Goal: Transaction & Acquisition: Purchase product/service

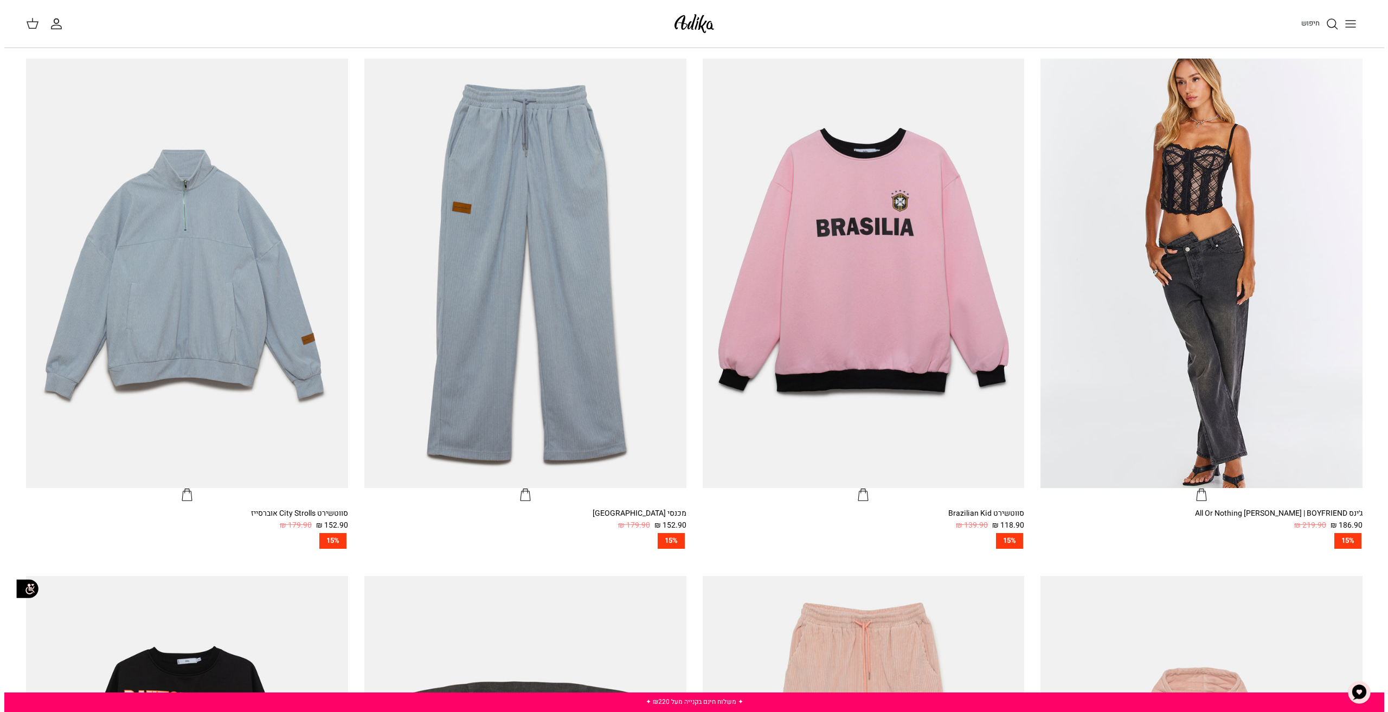
scroll to position [434, 0]
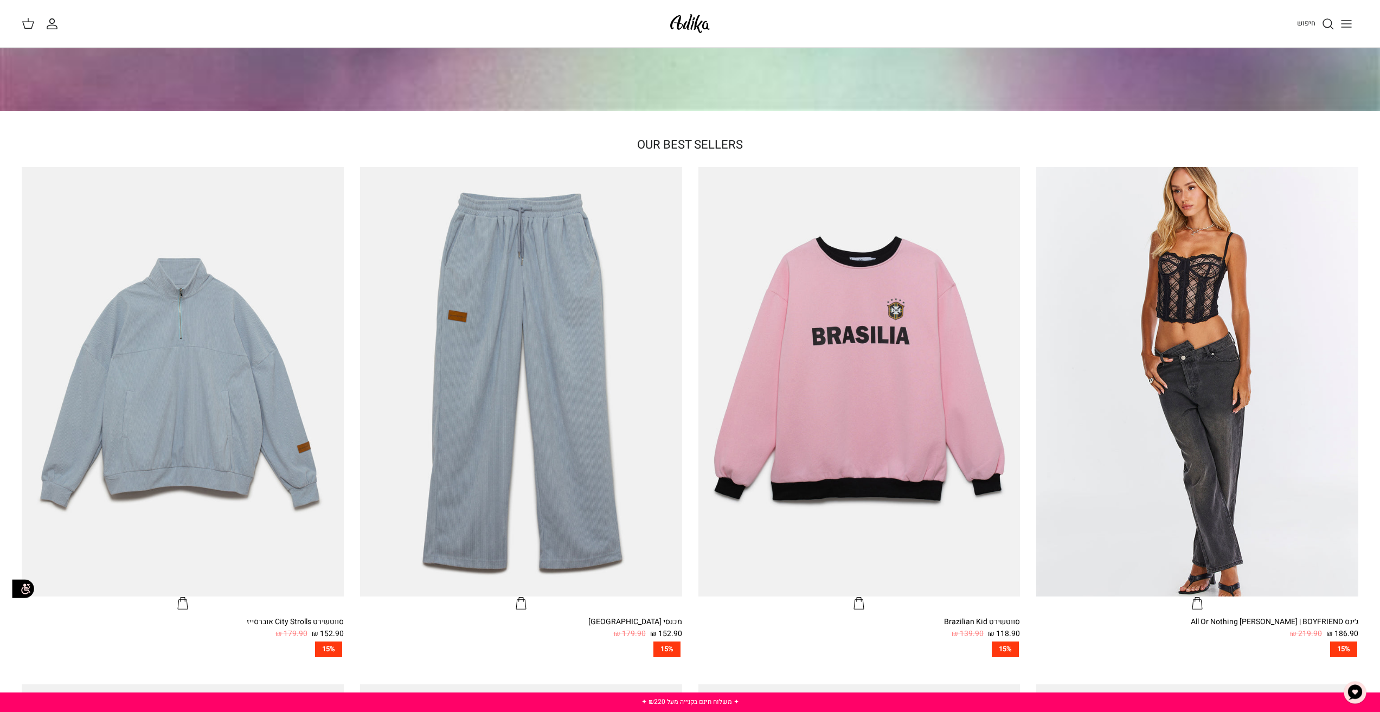
click at [1342, 22] on icon "Toggle menu" at bounding box center [1346, 23] width 13 height 13
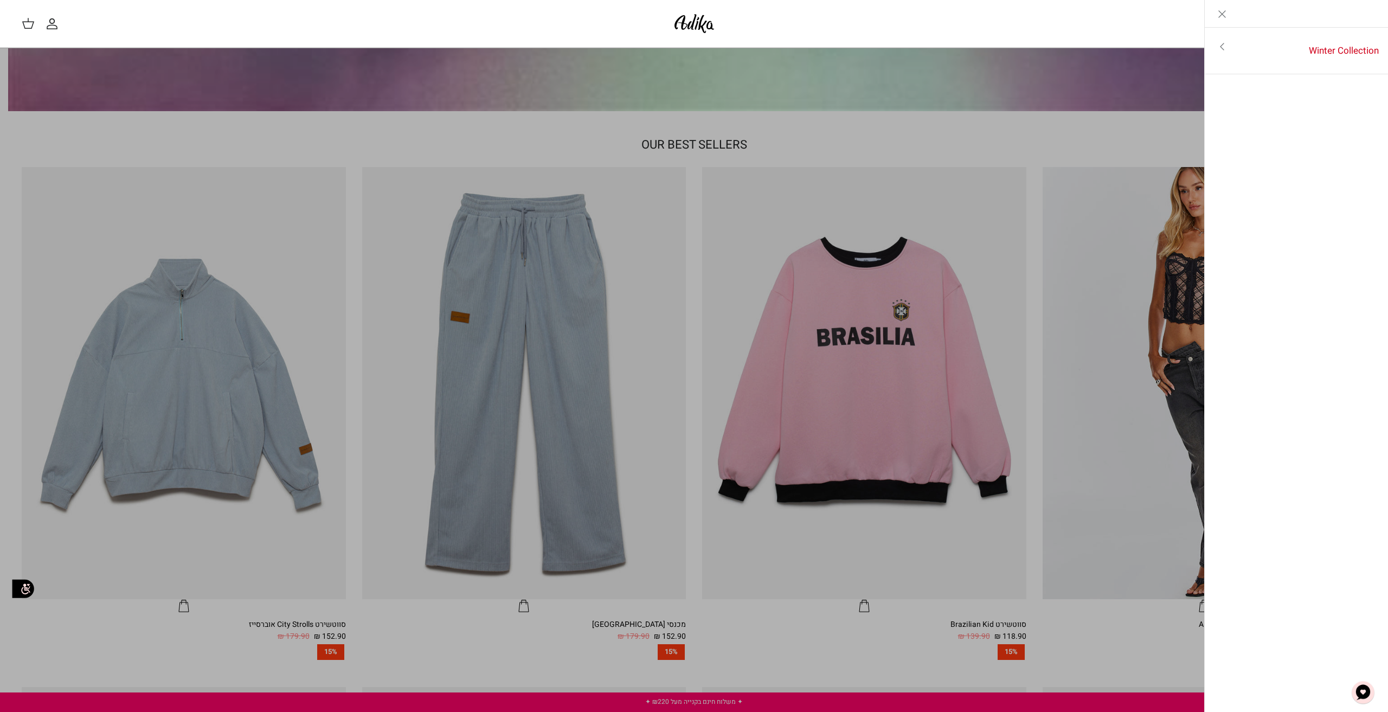
click at [684, 22] on img at bounding box center [694, 23] width 46 height 25
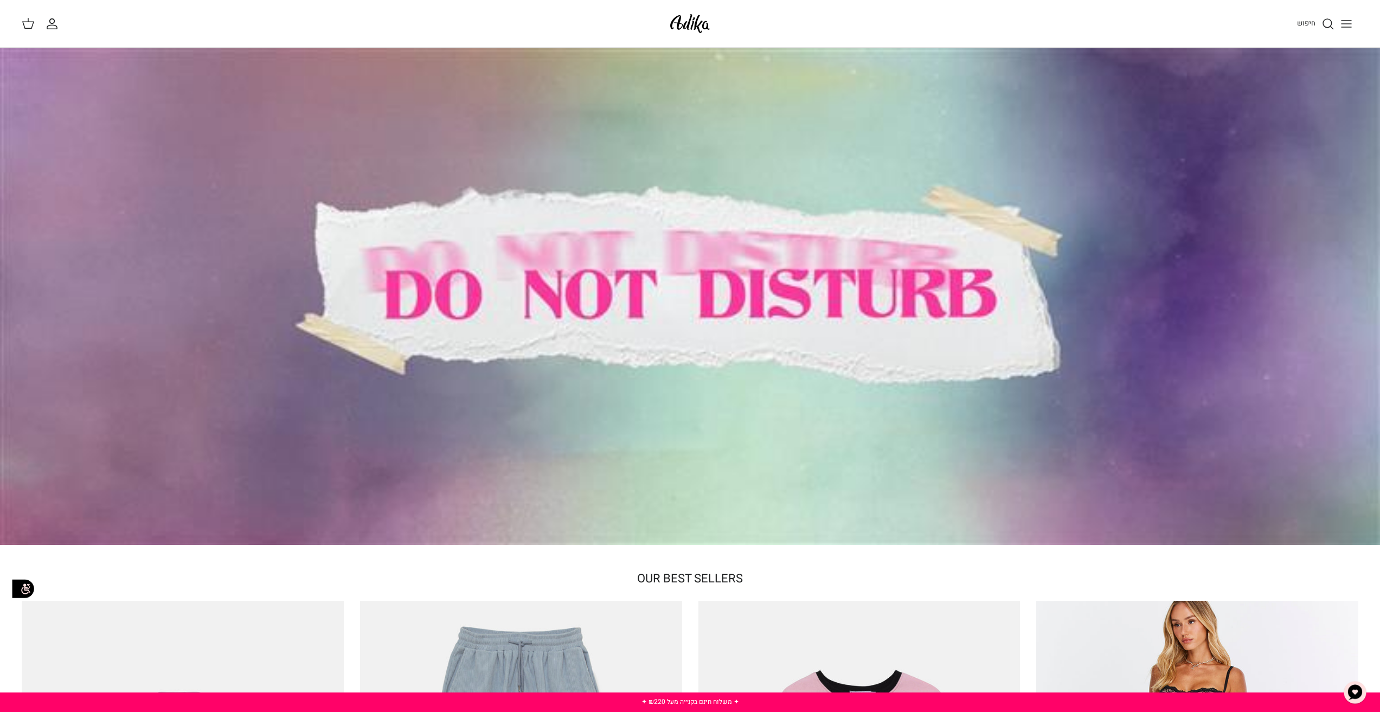
click at [1347, 25] on icon "Toggle menu" at bounding box center [1346, 23] width 13 height 13
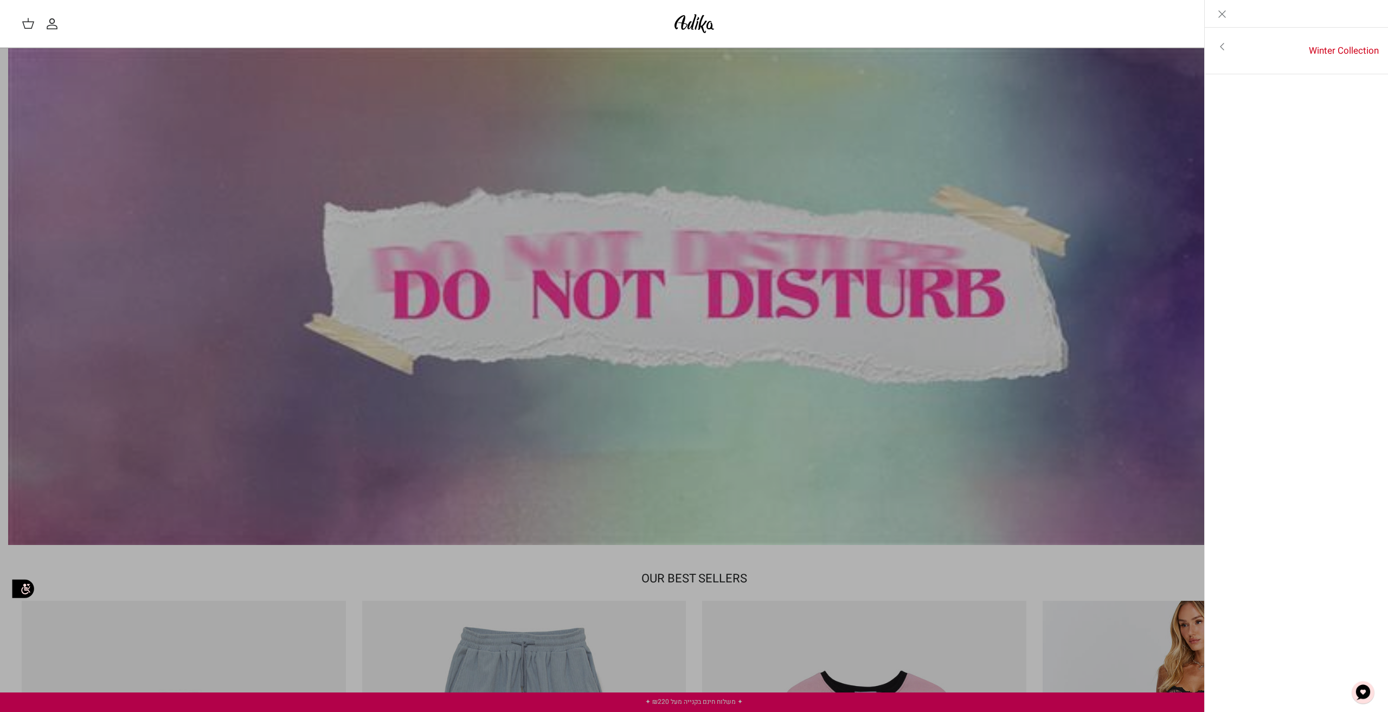
click at [1224, 47] on icon "Toggle menu" at bounding box center [1222, 46] width 13 height 13
click at [1345, 49] on link "לכל הפריטים" at bounding box center [1296, 47] width 173 height 27
